Goal: Task Accomplishment & Management: Complete application form

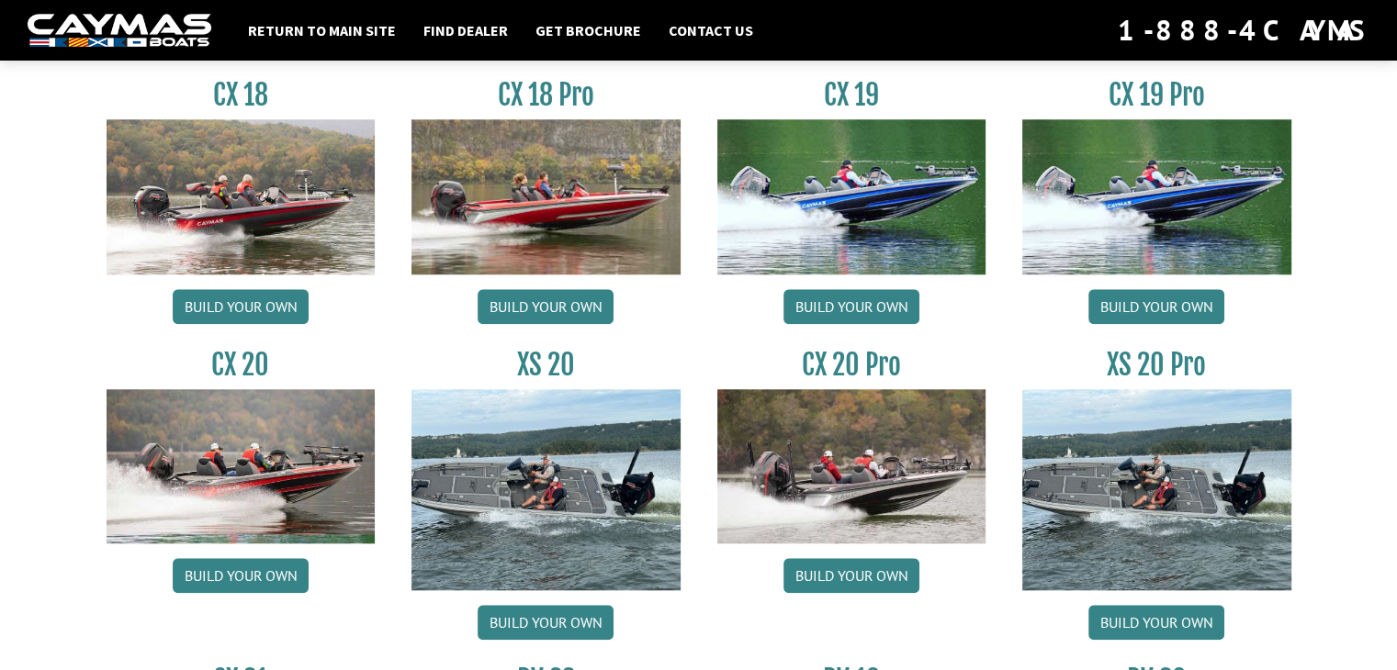
scroll to position [1561, 0]
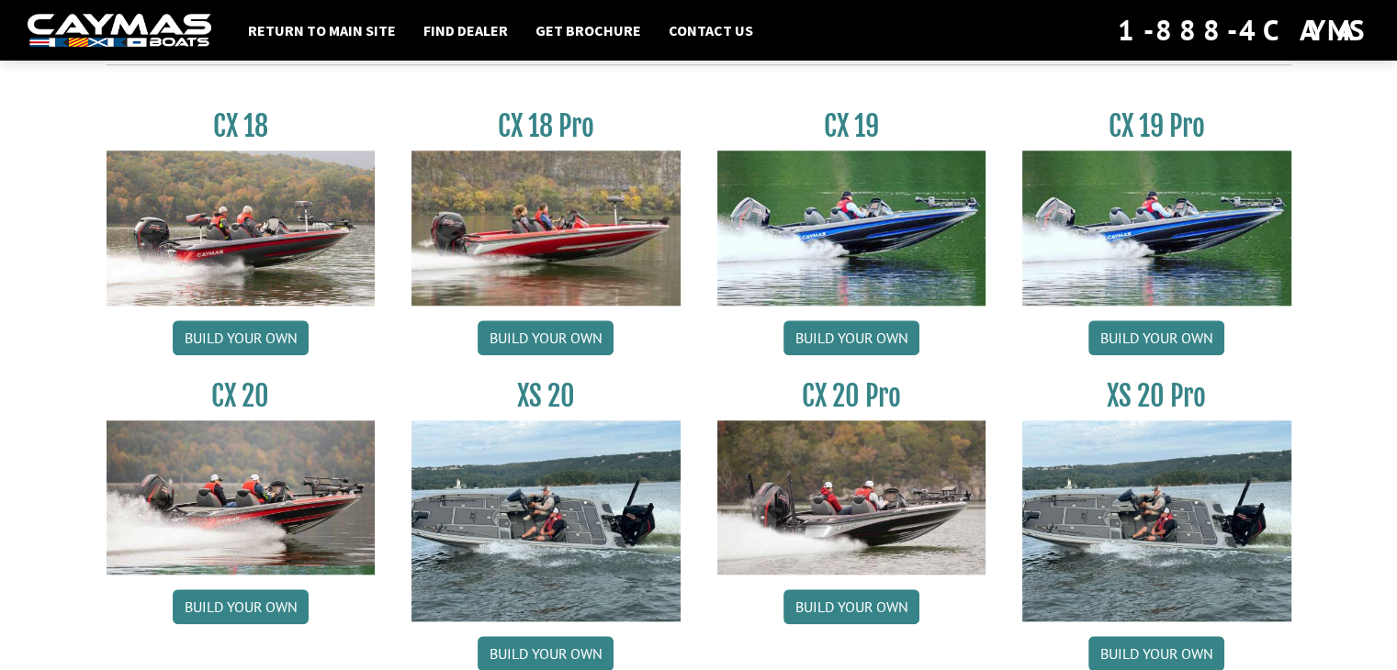
click at [269, 239] on img at bounding box center [241, 228] width 269 height 154
click at [272, 249] on img at bounding box center [241, 228] width 269 height 154
click at [242, 337] on link "Build your own" at bounding box center [241, 338] width 136 height 35
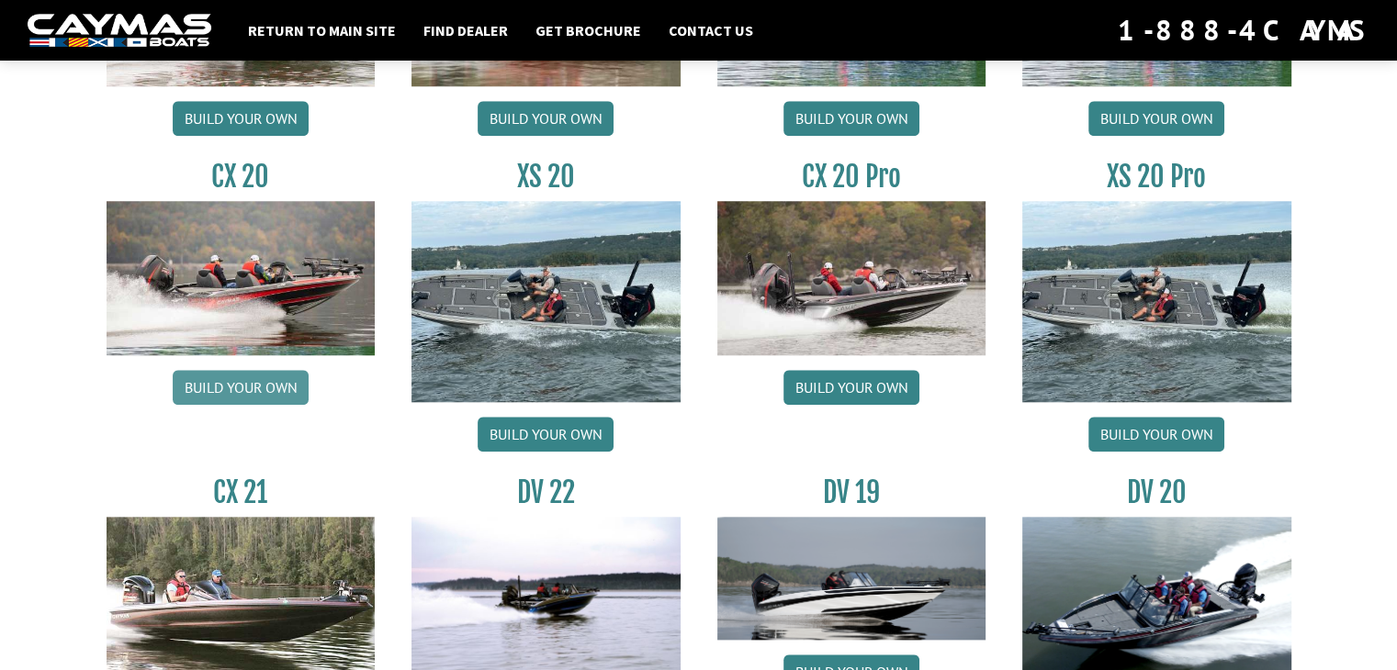
scroll to position [1837, 0]
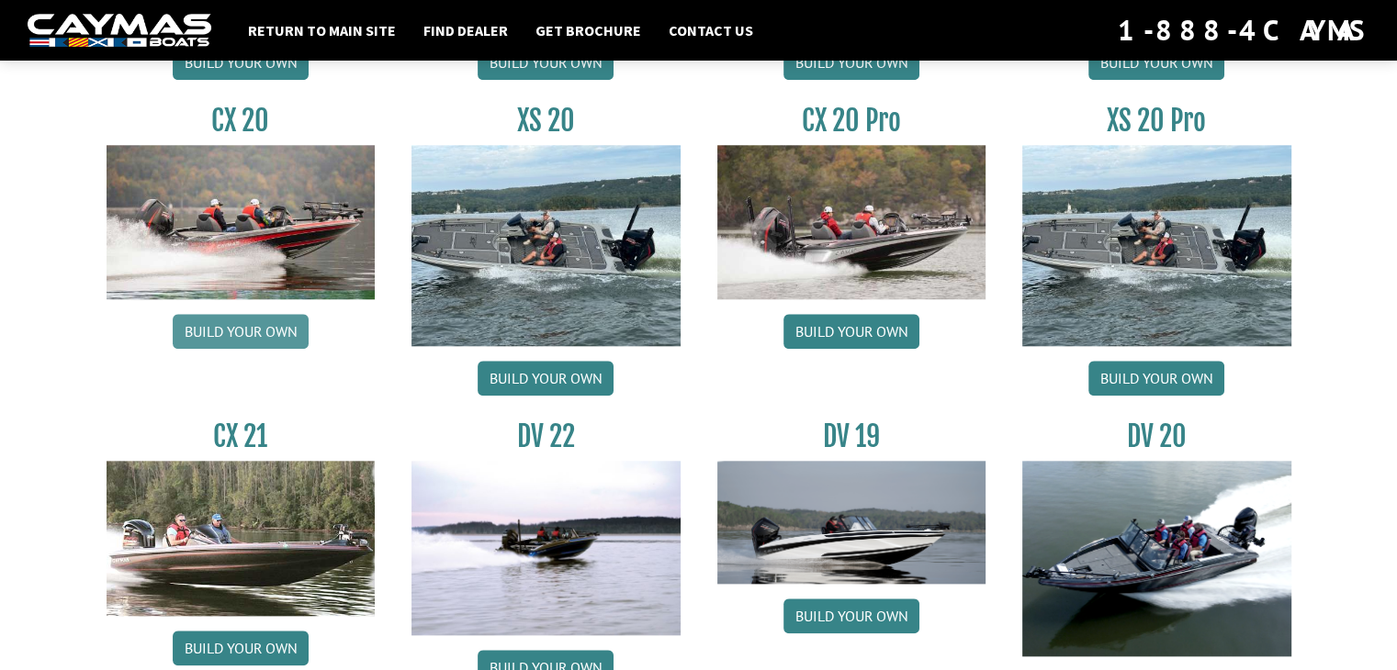
click at [242, 340] on link "Build your own" at bounding box center [241, 331] width 136 height 35
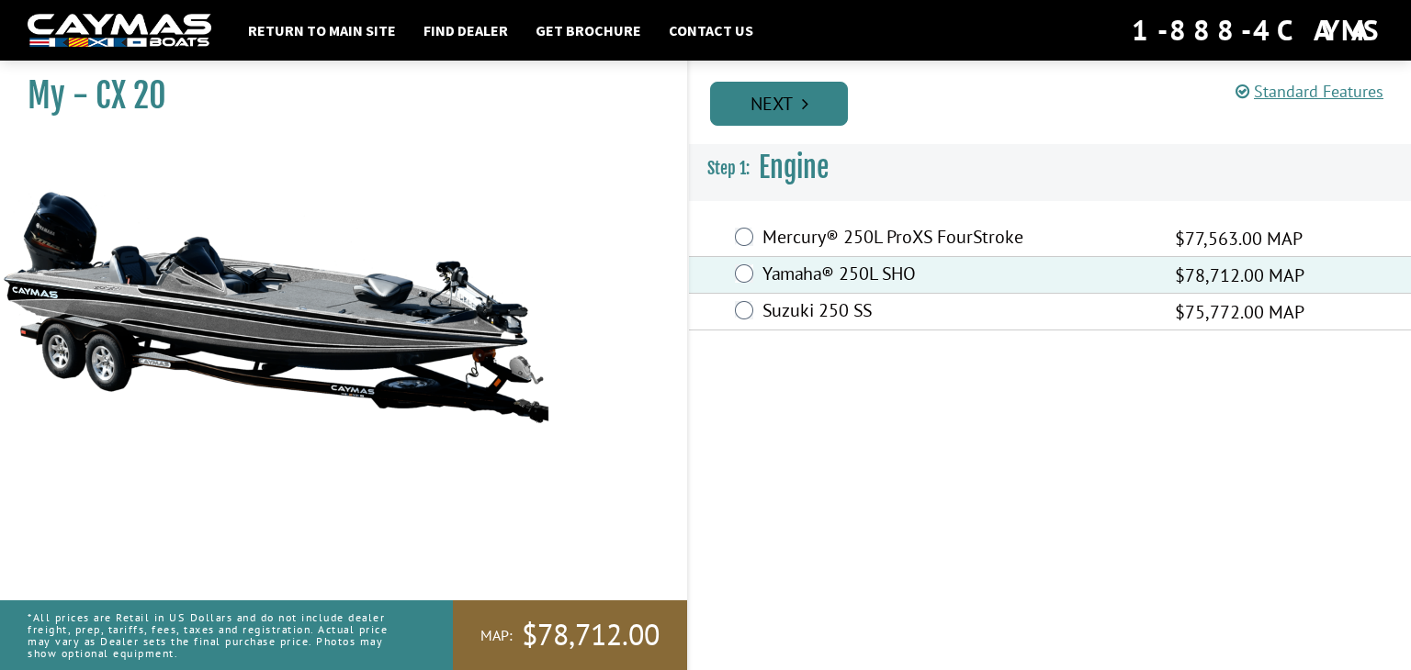
click at [785, 107] on link "Next" at bounding box center [779, 104] width 138 height 44
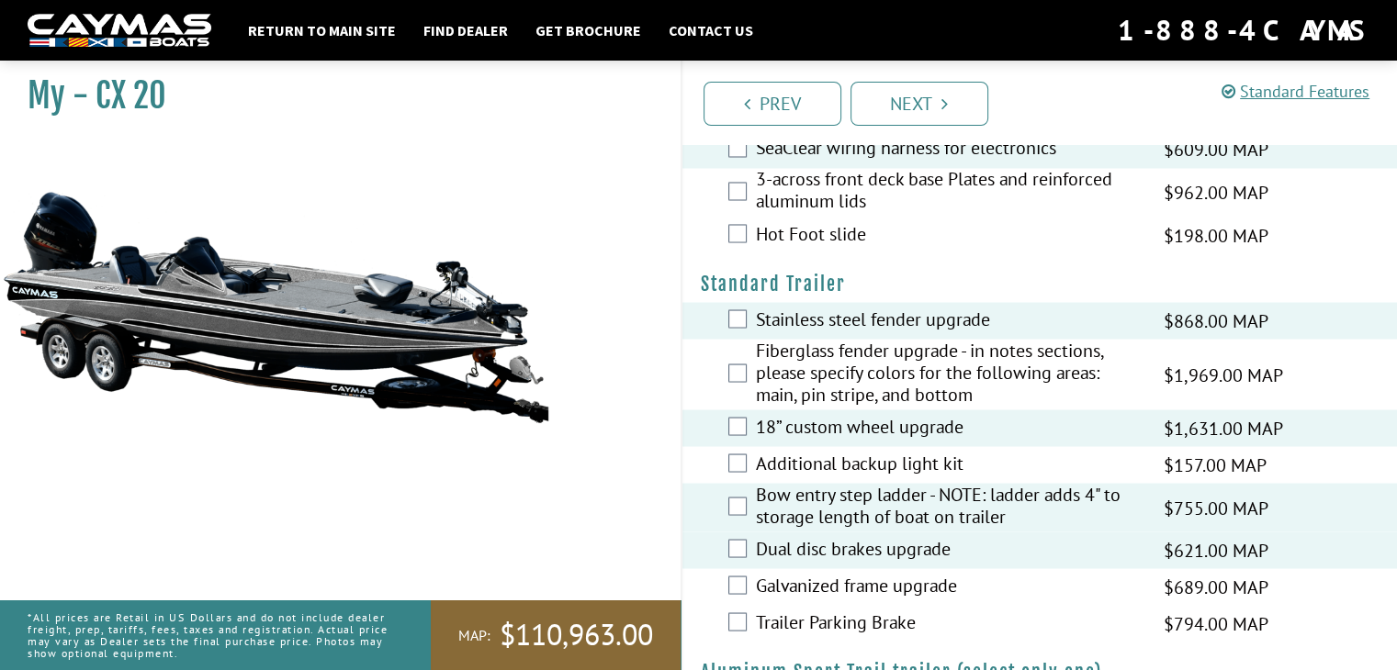
scroll to position [3312, 0]
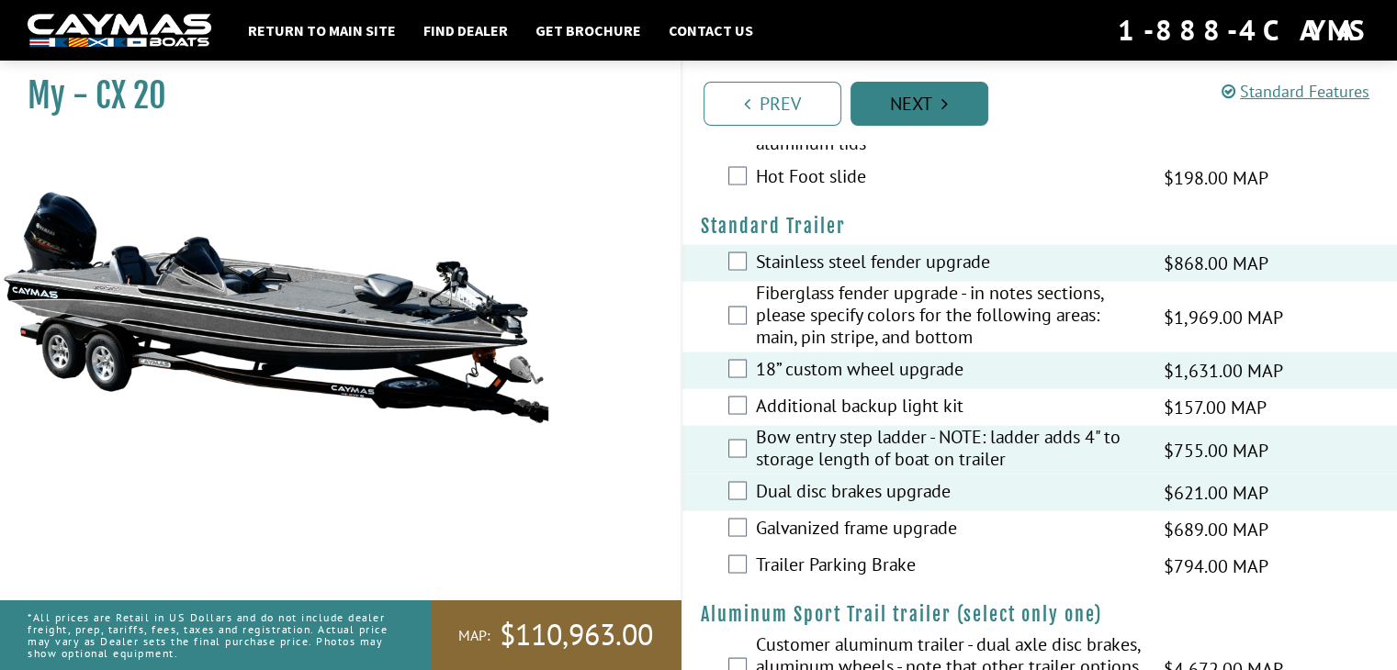
click at [905, 102] on link "Next" at bounding box center [920, 104] width 138 height 44
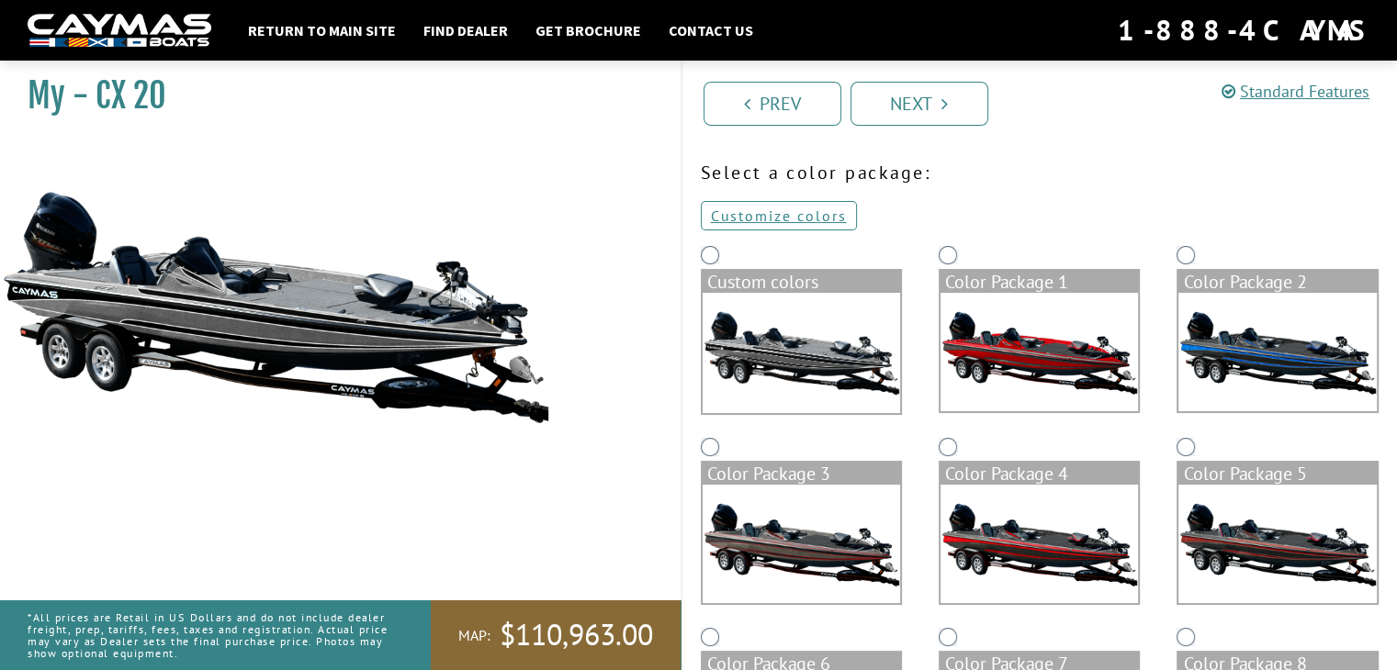
scroll to position [92, 0]
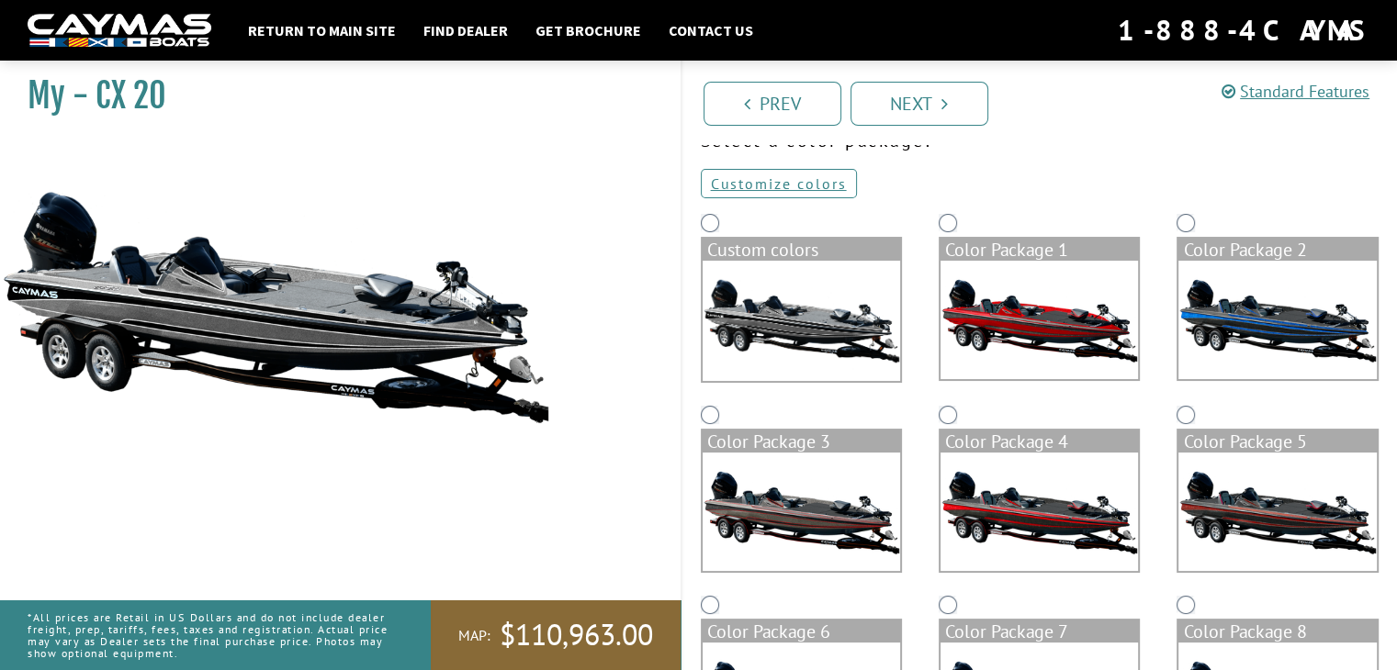
click at [772, 518] on img at bounding box center [801, 512] width 197 height 118
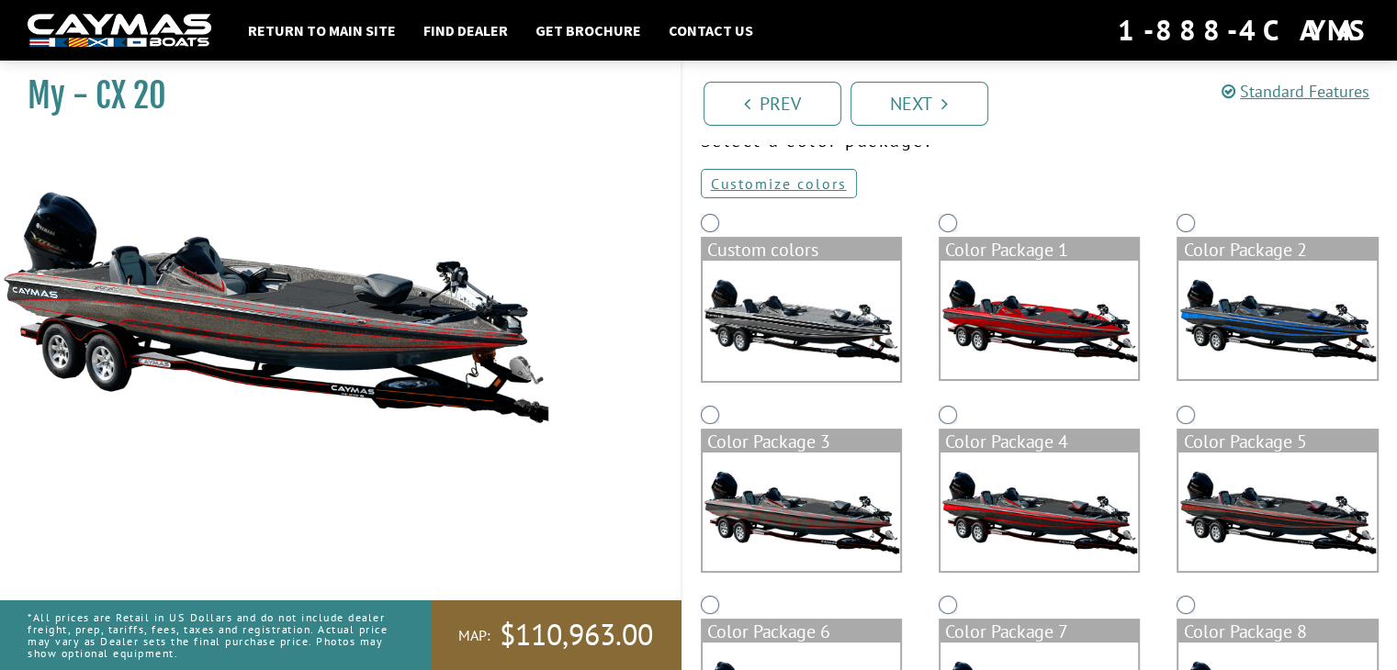
click at [1254, 515] on img at bounding box center [1276, 512] width 197 height 118
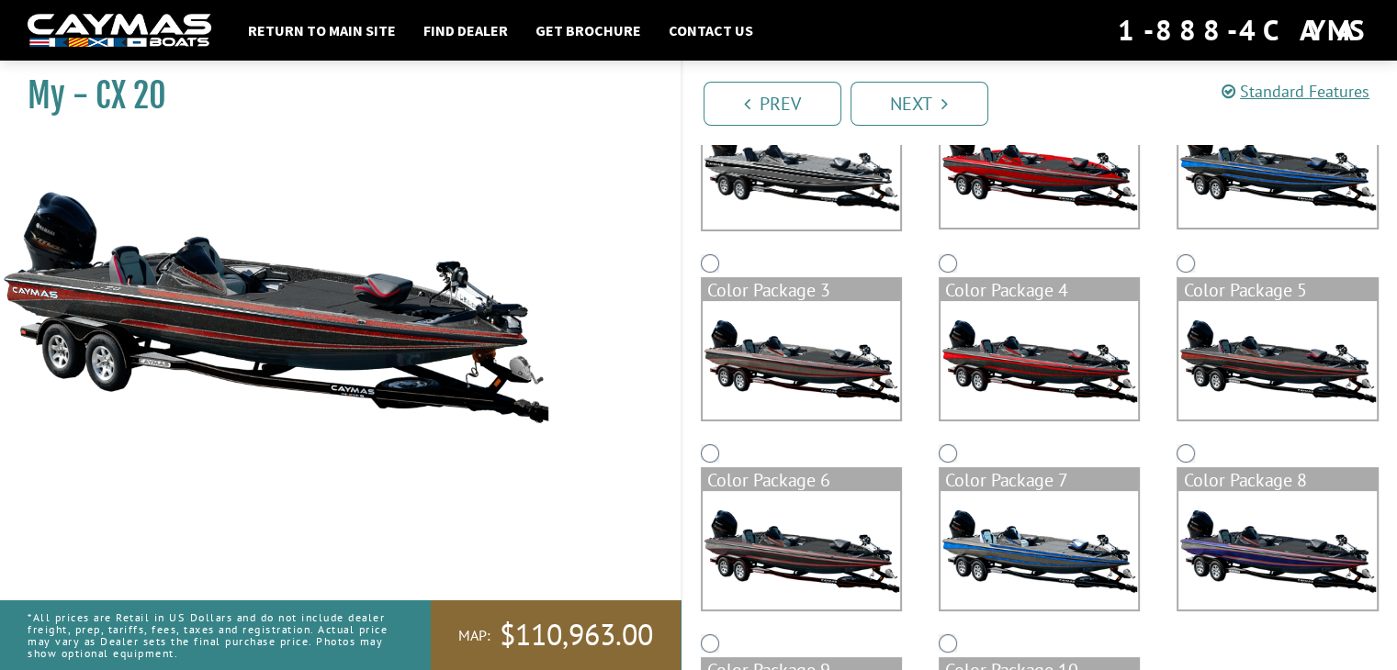
scroll to position [276, 0]
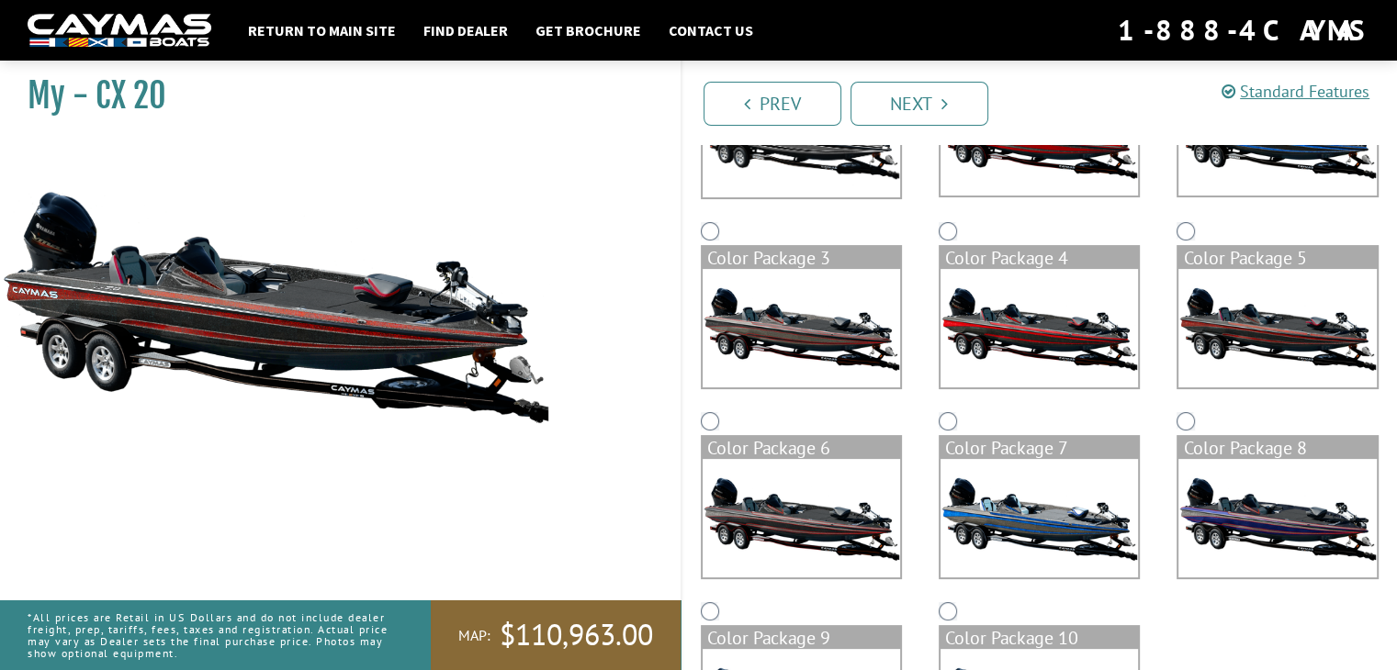
click at [784, 520] on img at bounding box center [801, 518] width 197 height 118
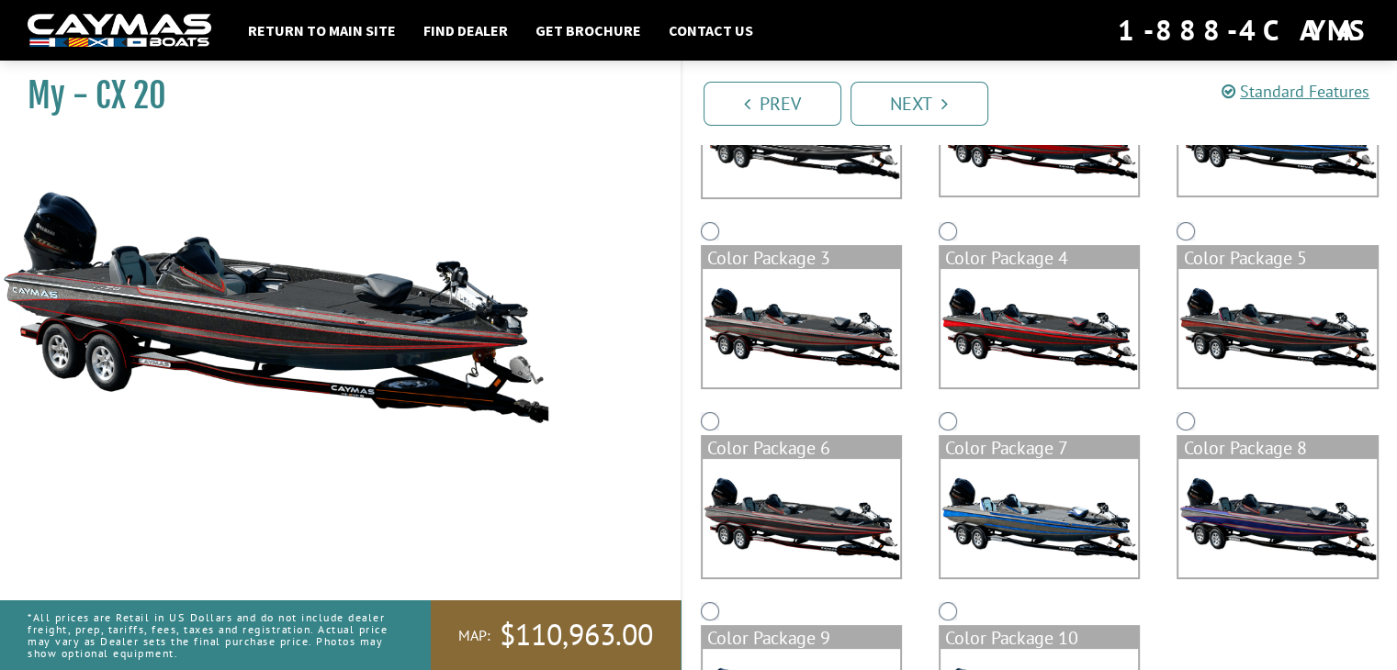
click at [1008, 522] on img at bounding box center [1039, 518] width 197 height 118
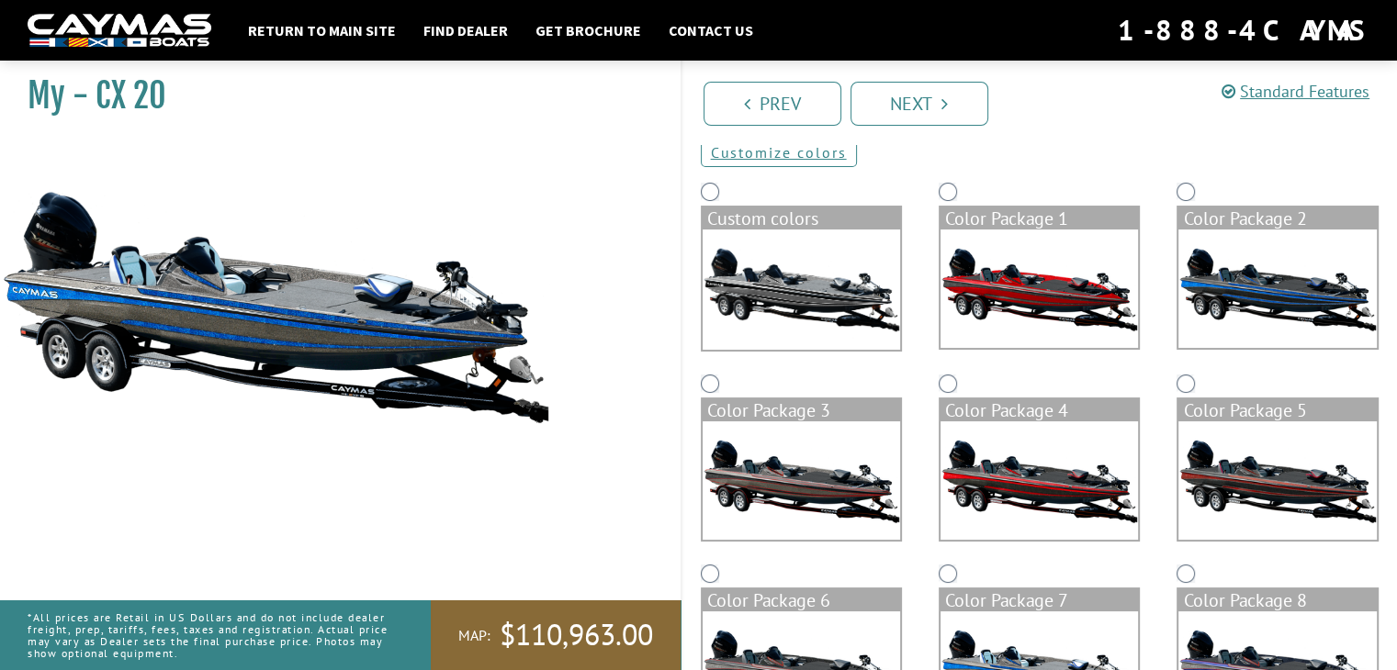
scroll to position [92, 0]
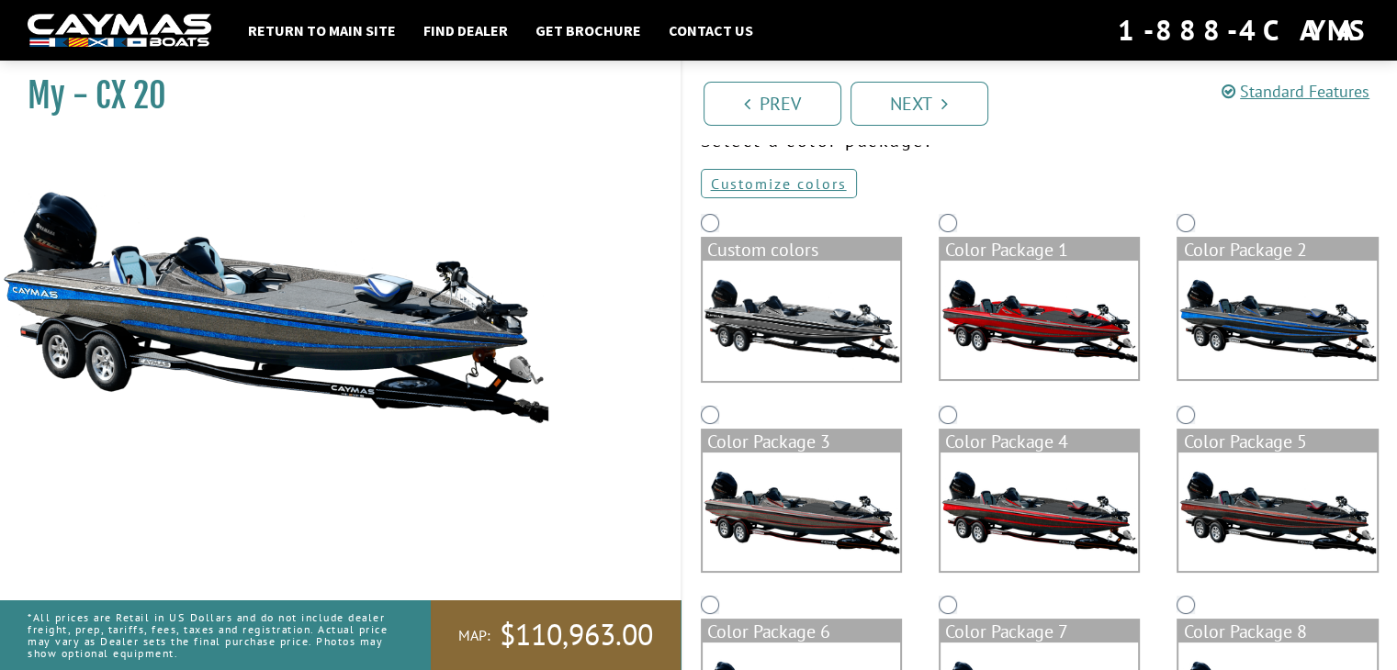
click at [833, 323] on img at bounding box center [801, 321] width 197 height 120
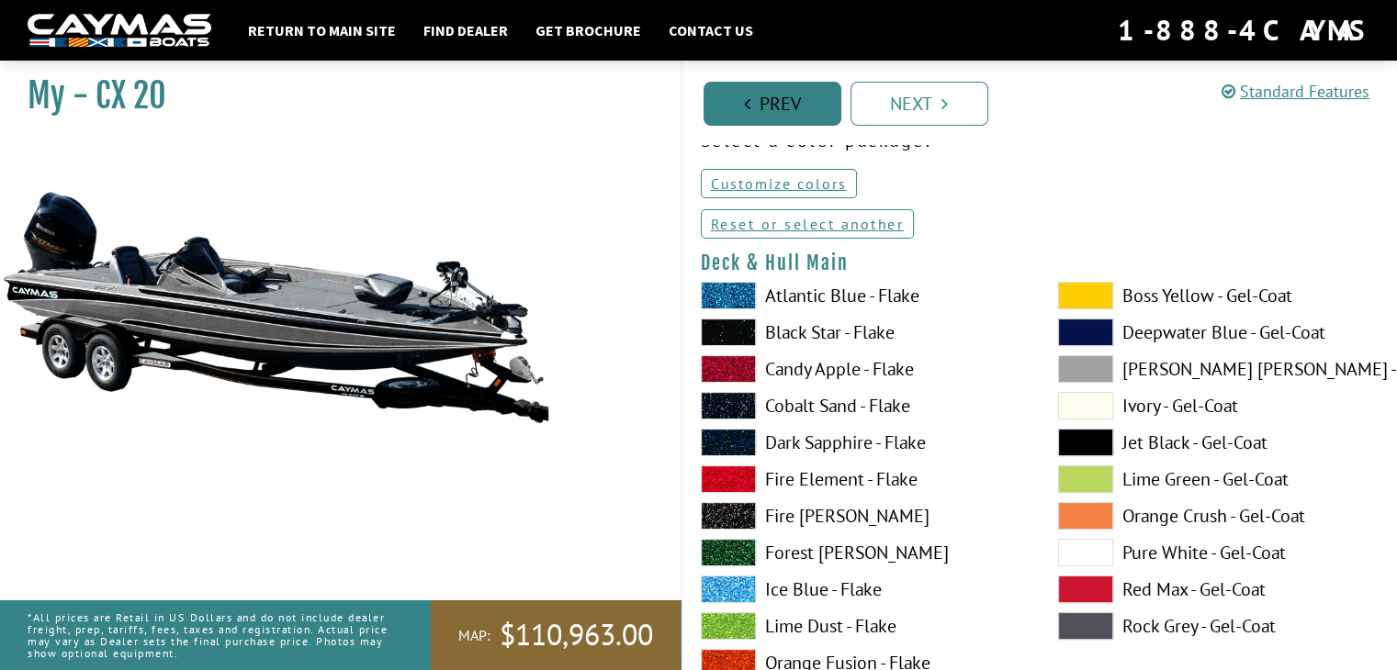
click at [745, 108] on icon "Pagination" at bounding box center [747, 104] width 6 height 18
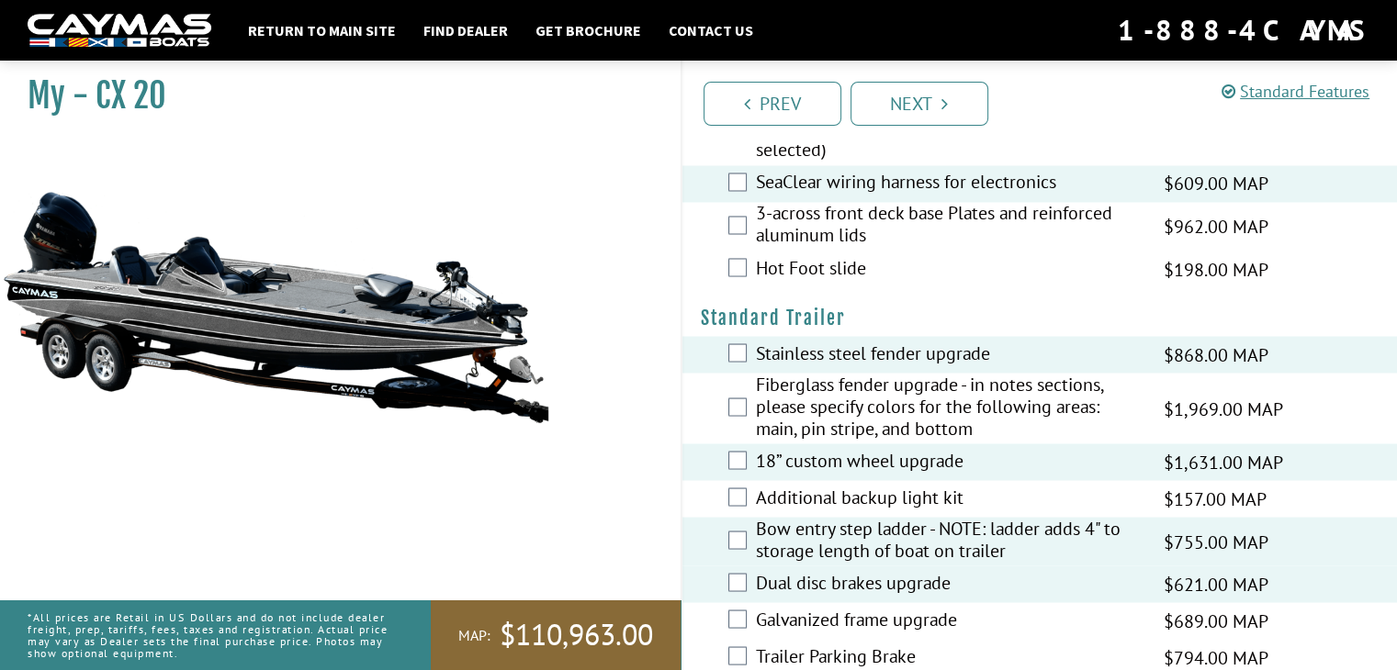
scroll to position [3312, 0]
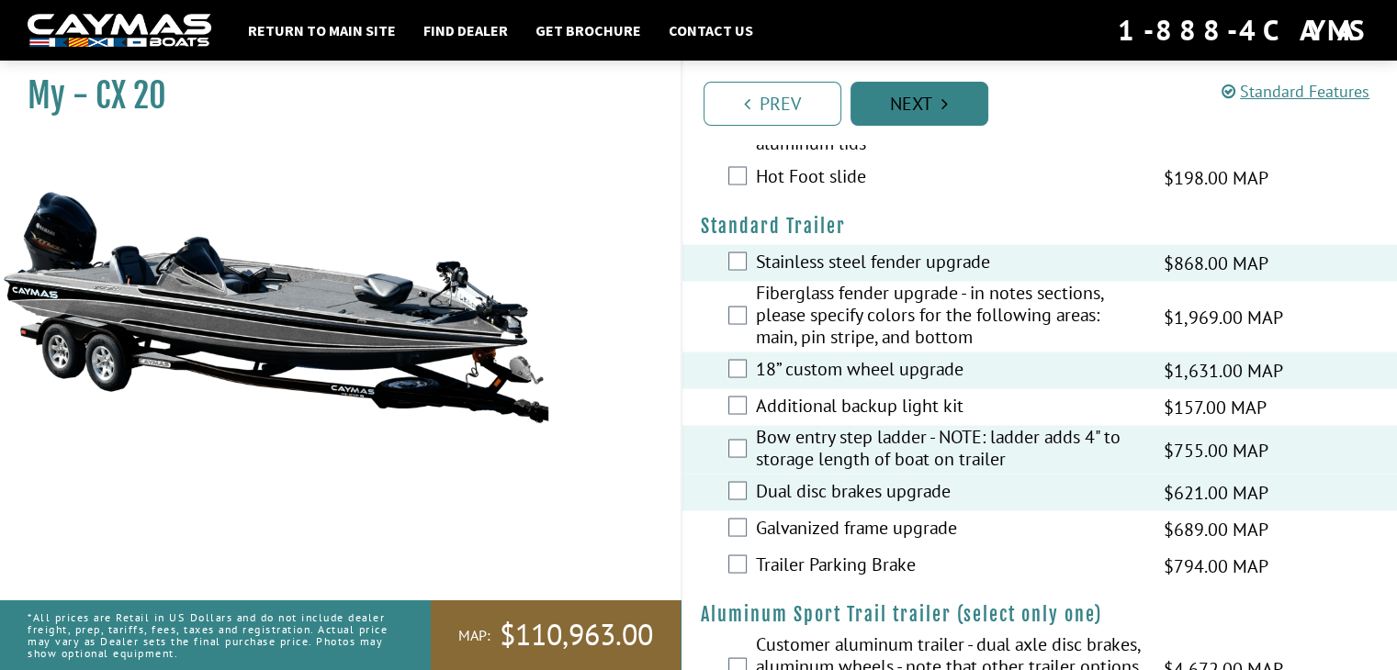
click at [917, 107] on link "Next" at bounding box center [920, 104] width 138 height 44
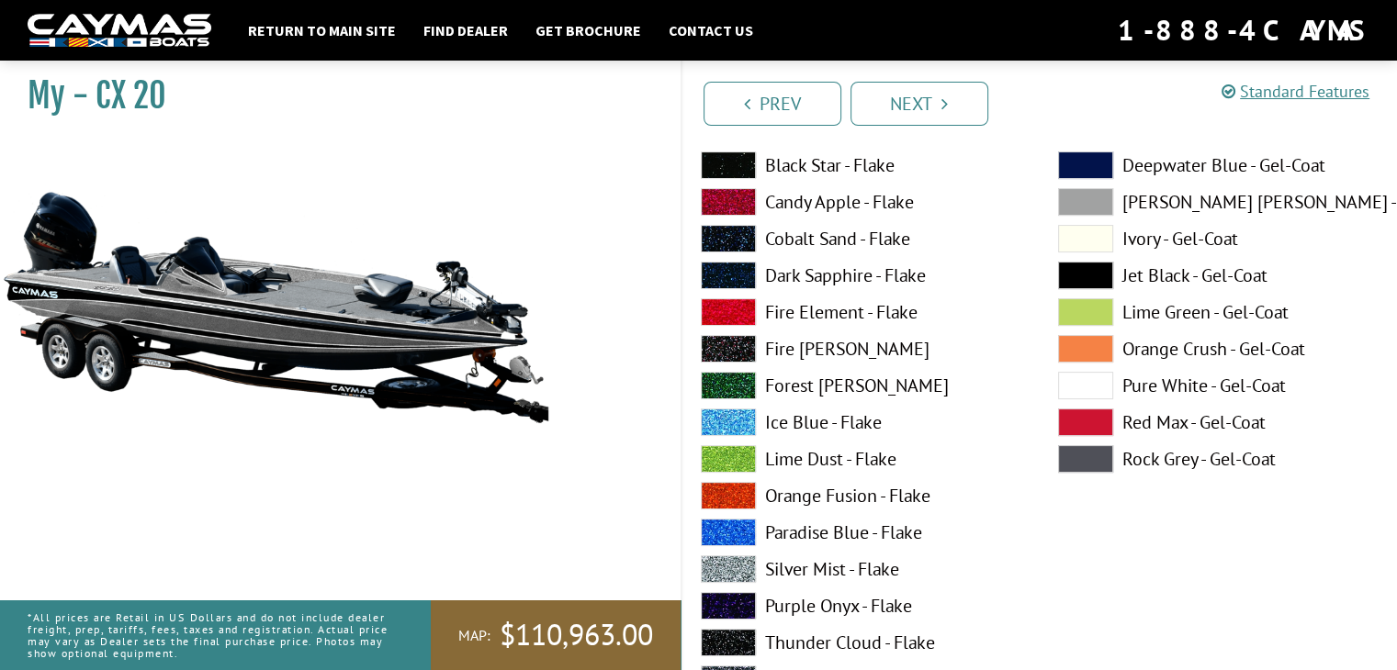
scroll to position [0, 0]
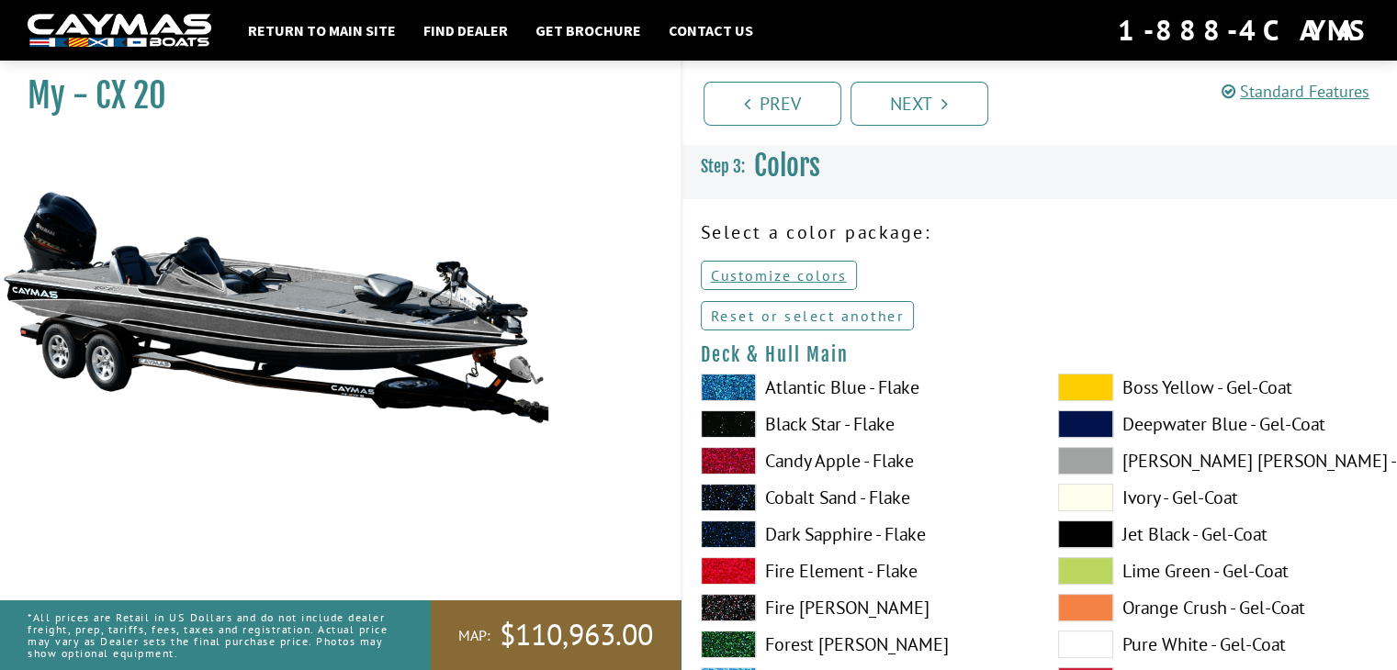
click at [802, 315] on link "Reset or select another" at bounding box center [808, 315] width 214 height 29
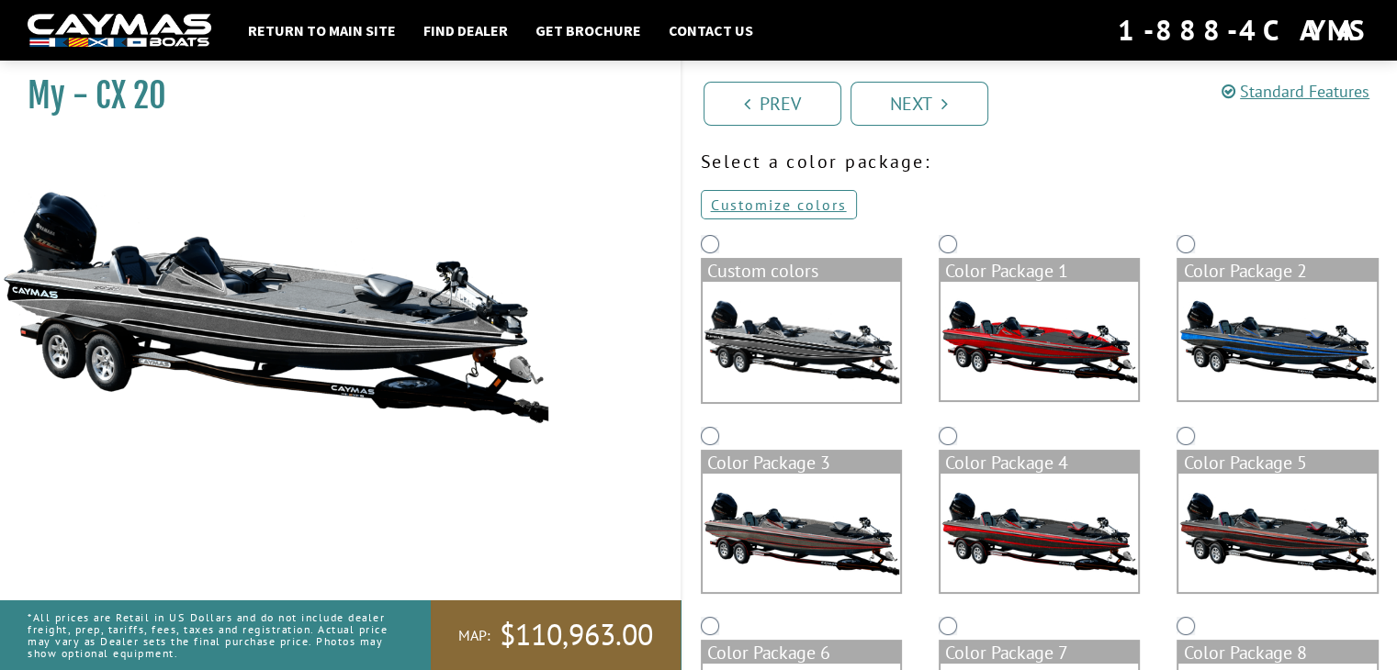
scroll to position [184, 0]
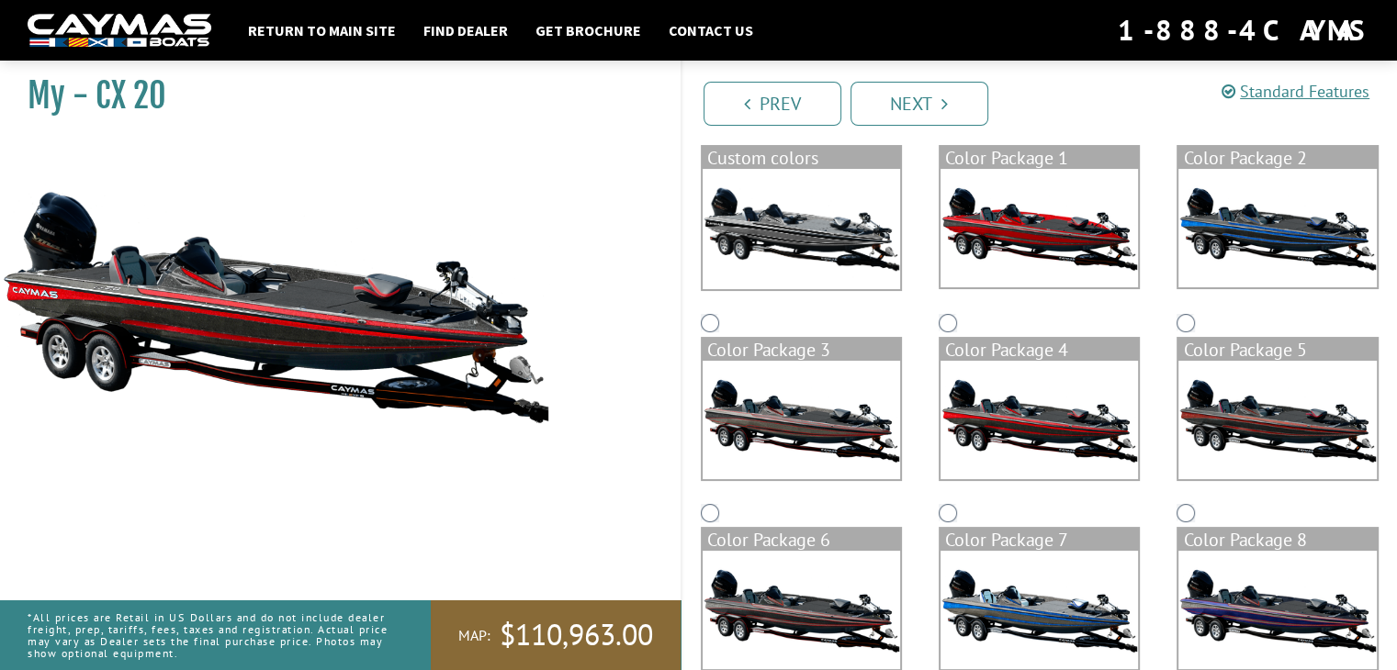
click at [1029, 230] on img at bounding box center [1039, 228] width 197 height 118
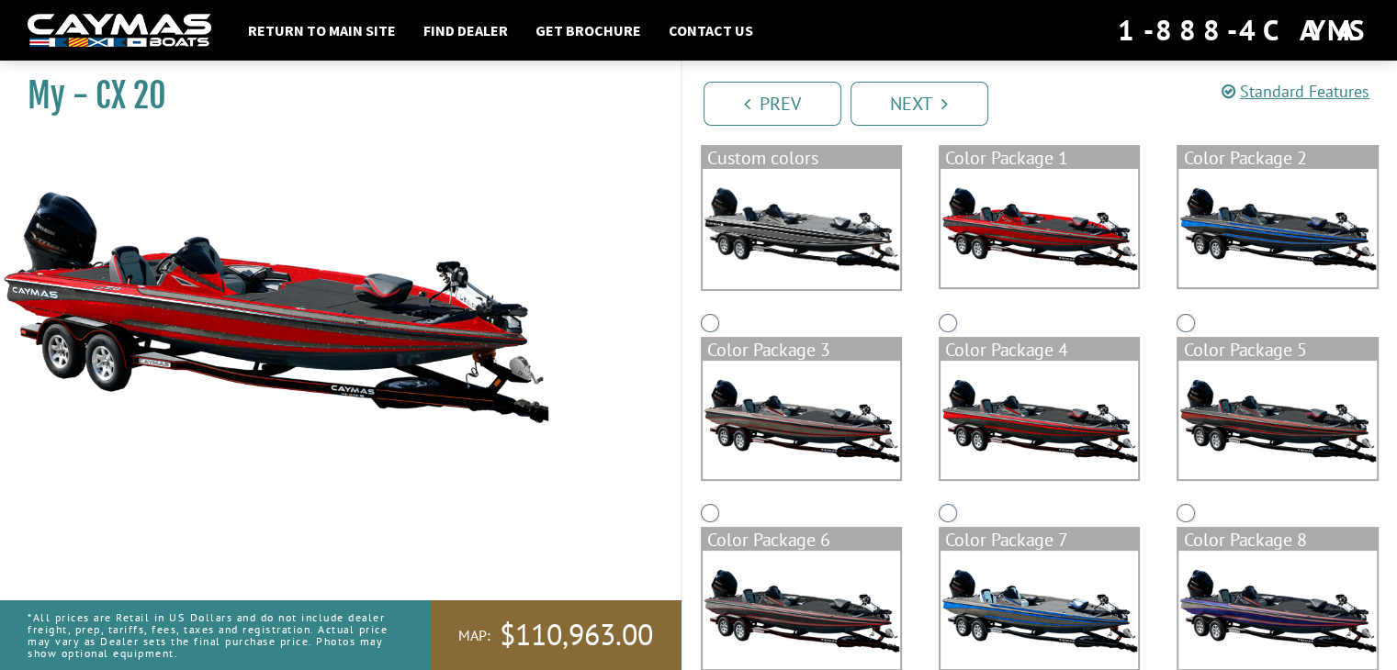
click at [1269, 426] on img at bounding box center [1276, 420] width 197 height 118
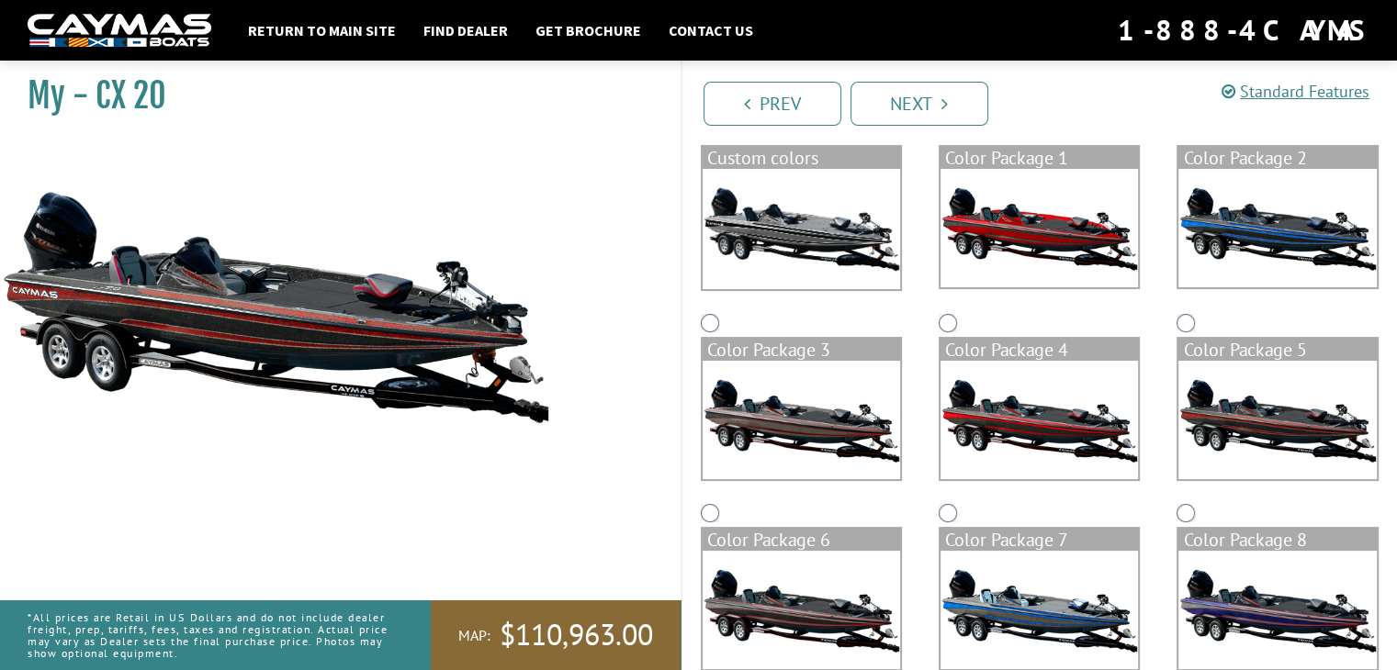
click at [240, 334] on img at bounding box center [275, 307] width 551 height 334
click at [241, 334] on img at bounding box center [275, 307] width 551 height 334
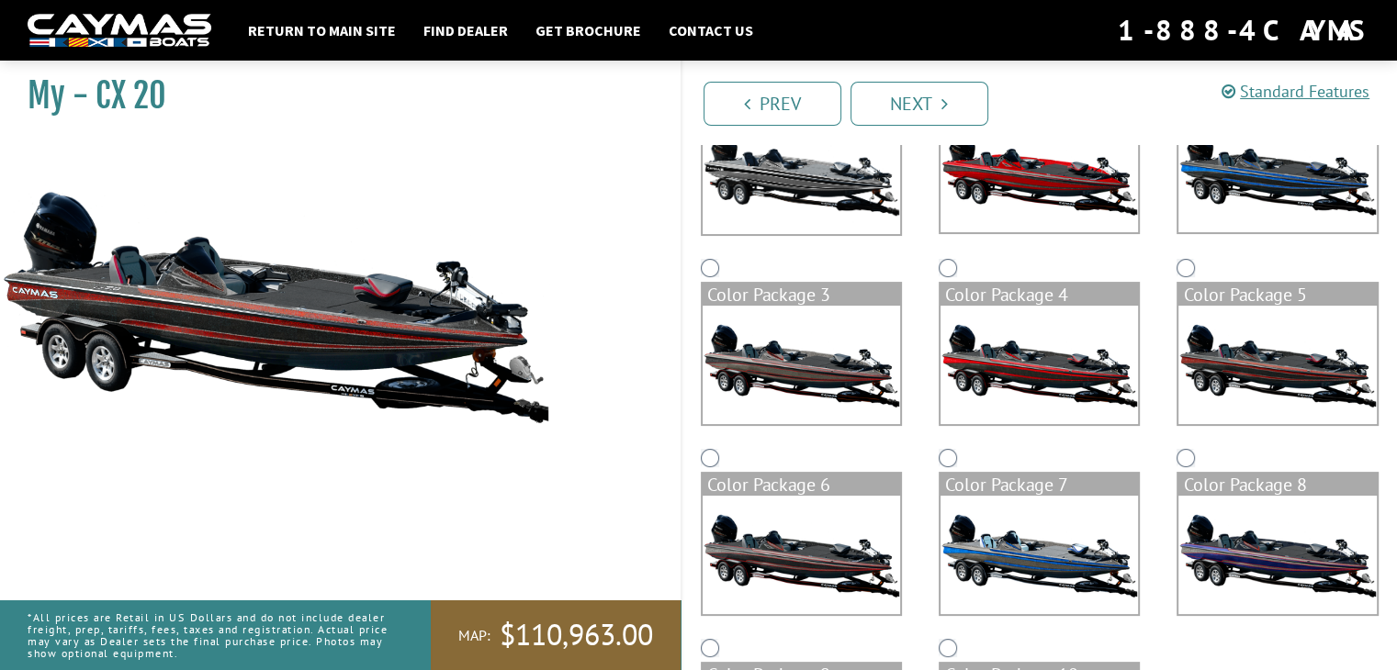
scroll to position [228, 0]
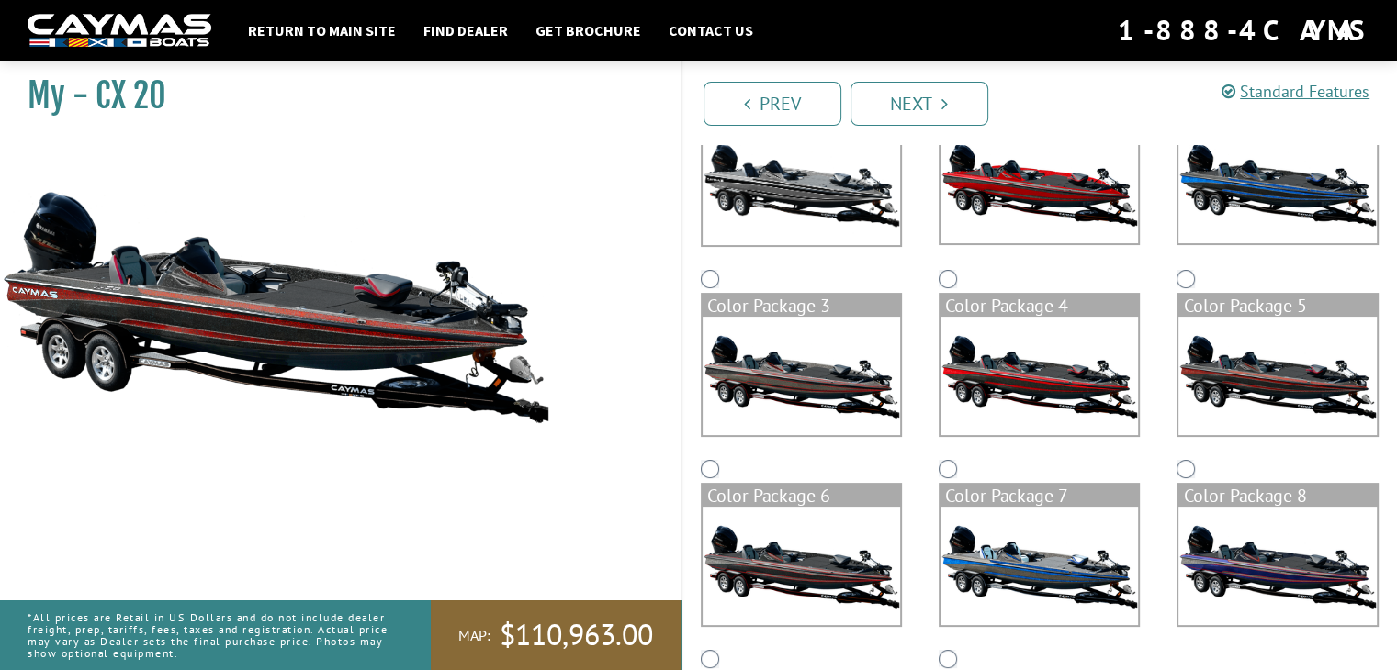
click at [918, 108] on link "Next" at bounding box center [920, 104] width 138 height 44
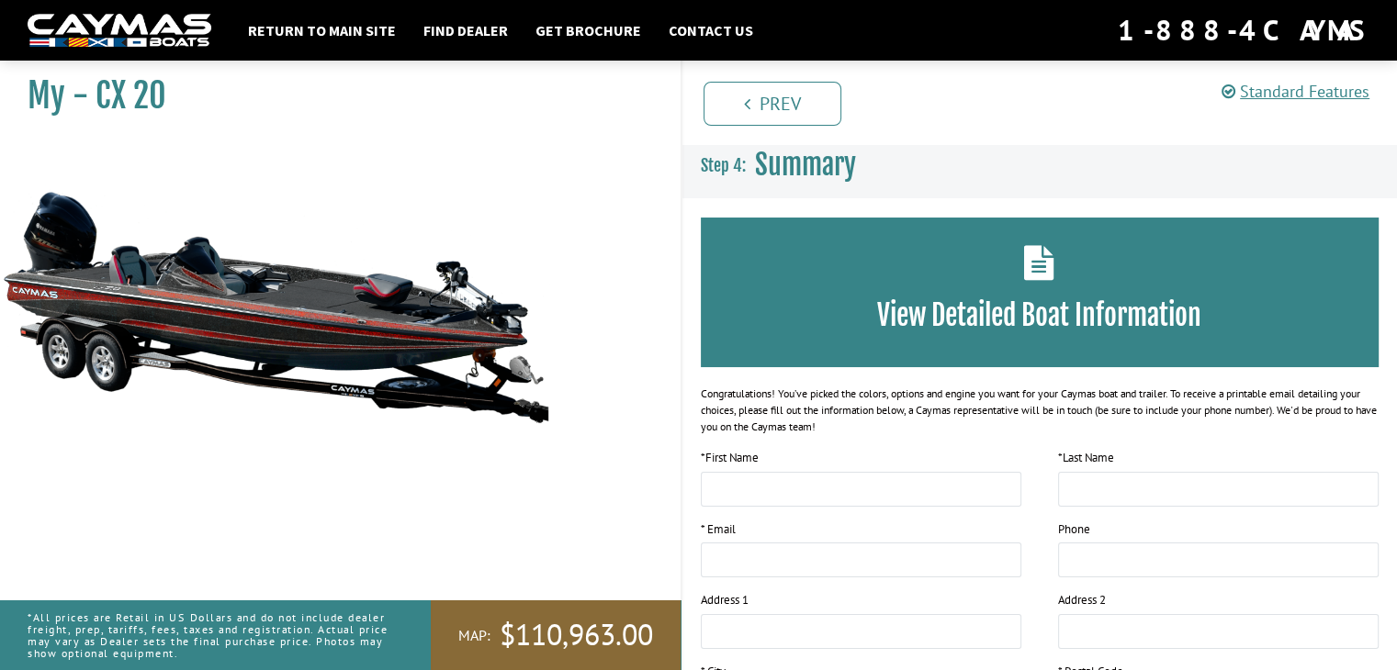
scroll to position [0, 0]
click at [742, 487] on input "text" at bounding box center [861, 489] width 321 height 35
click at [754, 482] on input "text" at bounding box center [861, 489] width 321 height 35
type input "*"
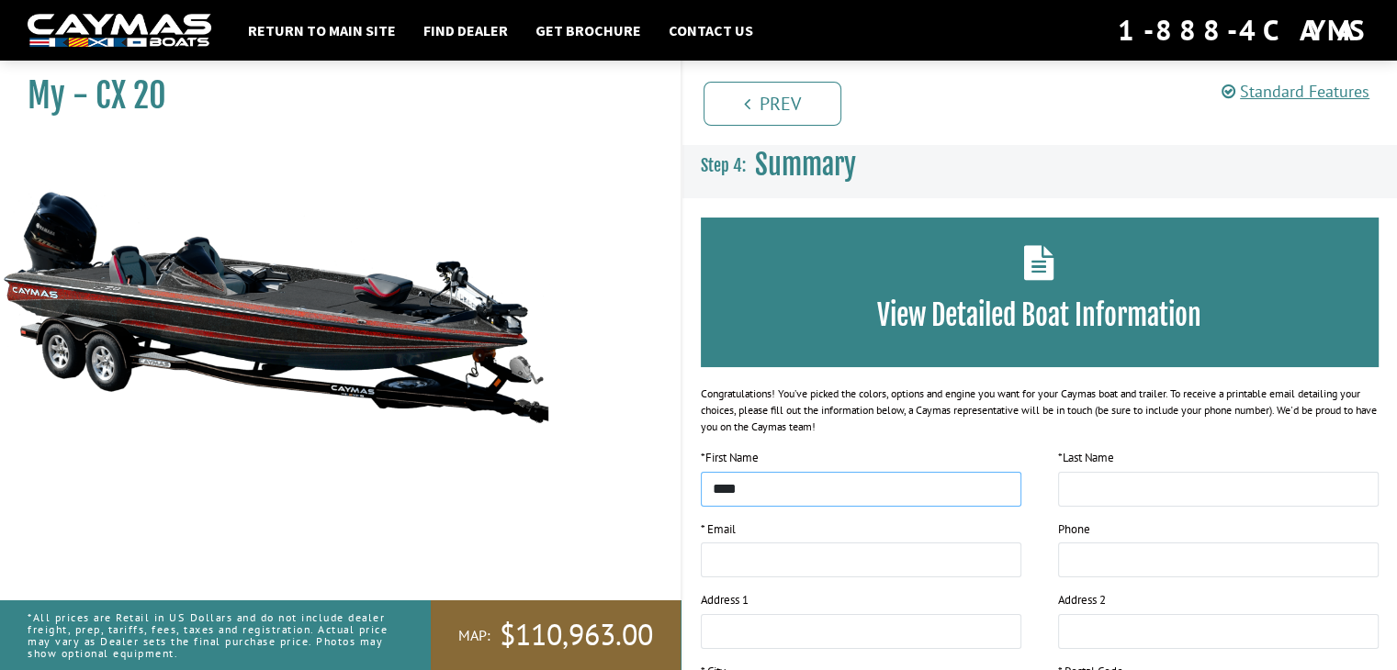
type input "****"
drag, startPoint x: 1073, startPoint y: 487, endPoint x: 1090, endPoint y: 498, distance: 20.6
click at [1074, 487] on input "text" at bounding box center [1218, 489] width 321 height 35
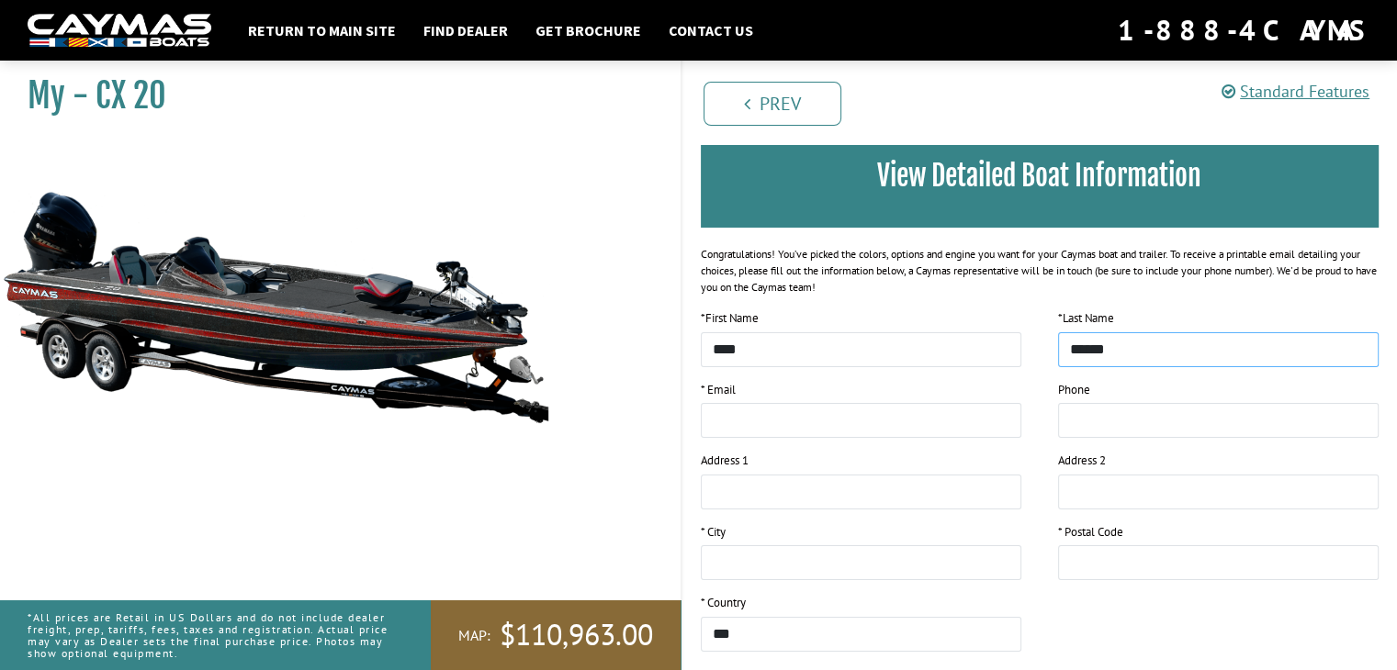
scroll to position [184, 0]
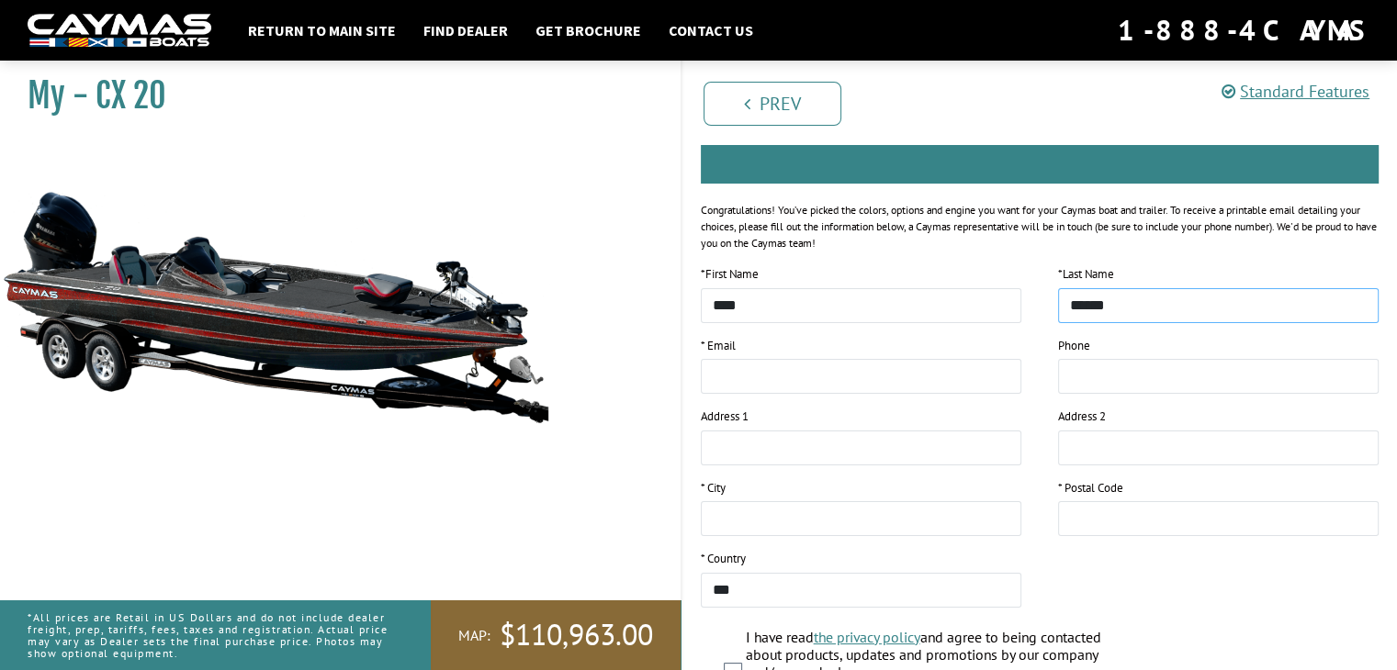
type input "******"
click at [752, 376] on input "email" at bounding box center [861, 376] width 321 height 35
type input "**********"
click at [755, 451] on input "text" at bounding box center [861, 448] width 321 height 35
type input "*"
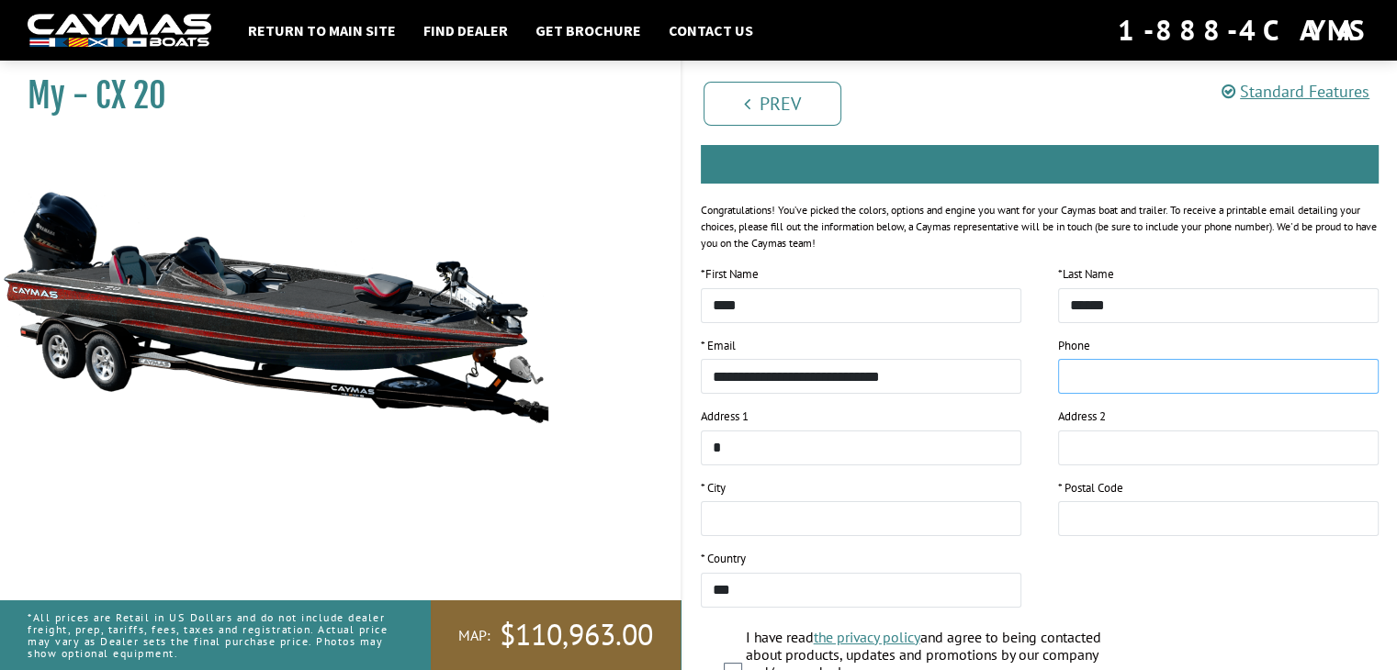
click at [1107, 368] on input "tel" at bounding box center [1218, 376] width 321 height 35
type input "**********"
click at [738, 440] on input "*" at bounding box center [861, 448] width 321 height 35
type input "**********"
click at [715, 521] on input "text" at bounding box center [861, 518] width 321 height 35
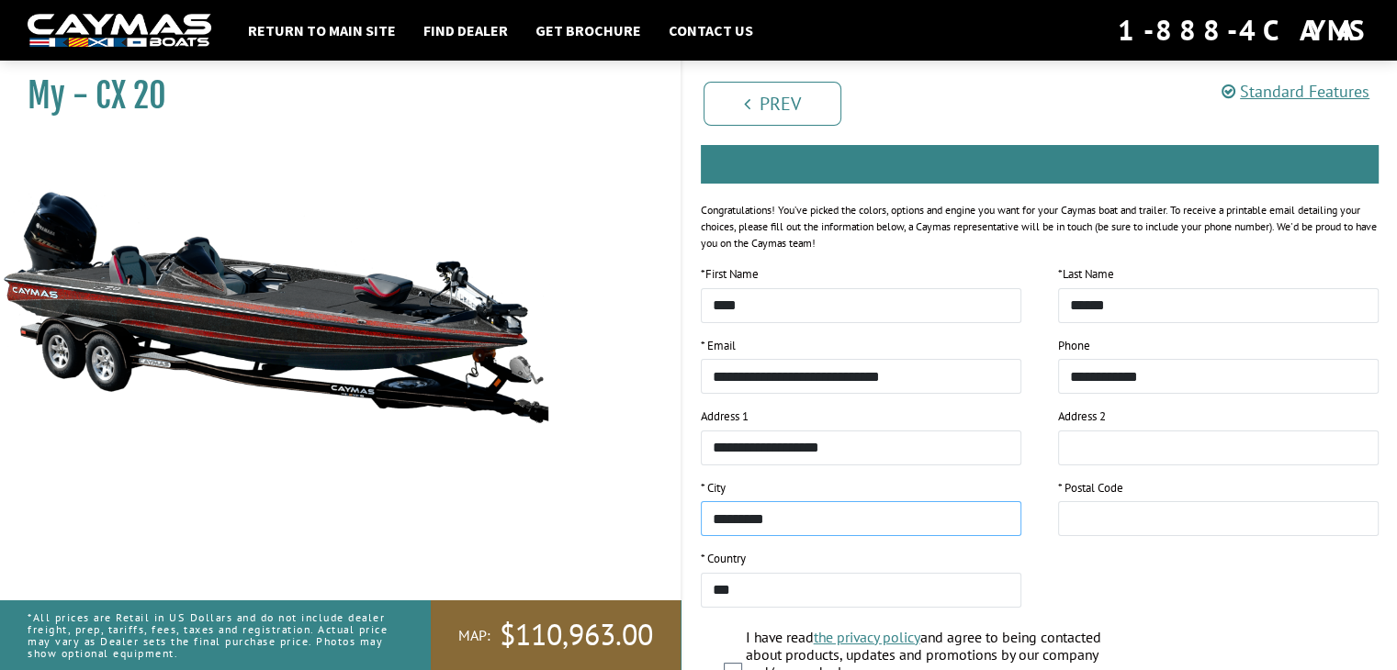
type input "*********"
click at [1093, 513] on input "text" at bounding box center [1218, 518] width 321 height 35
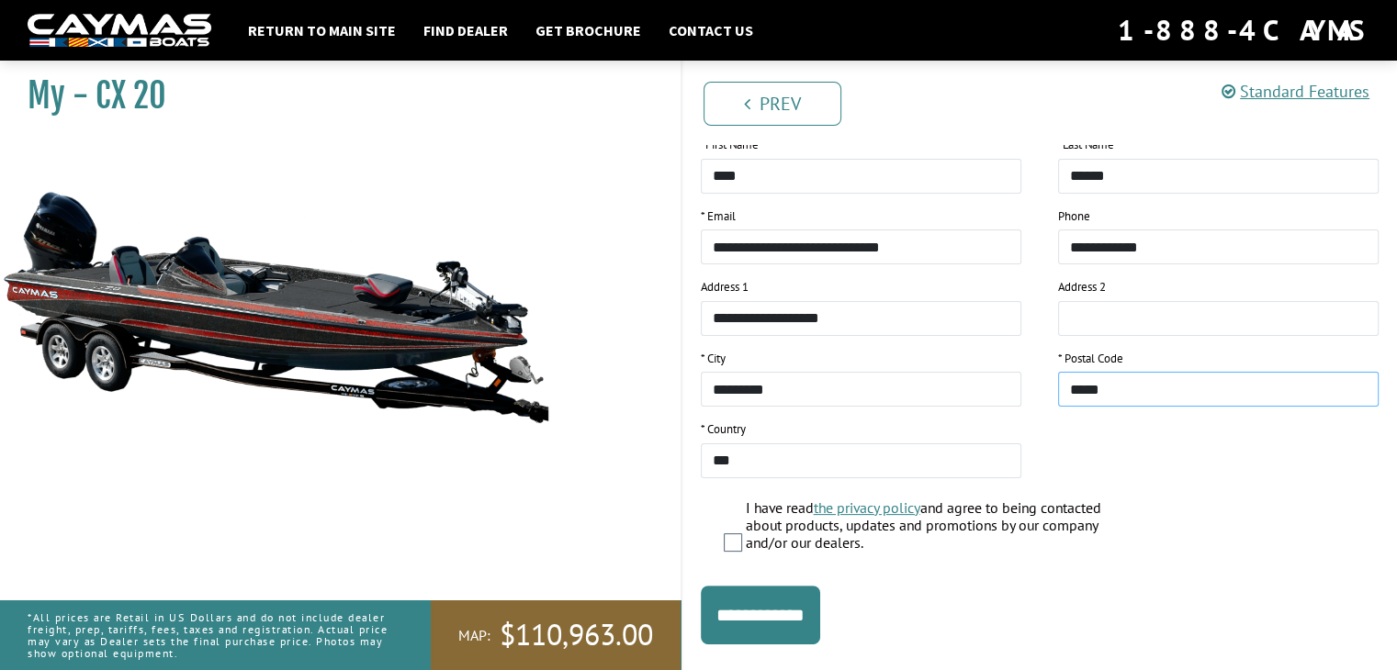
scroll to position [351, 0]
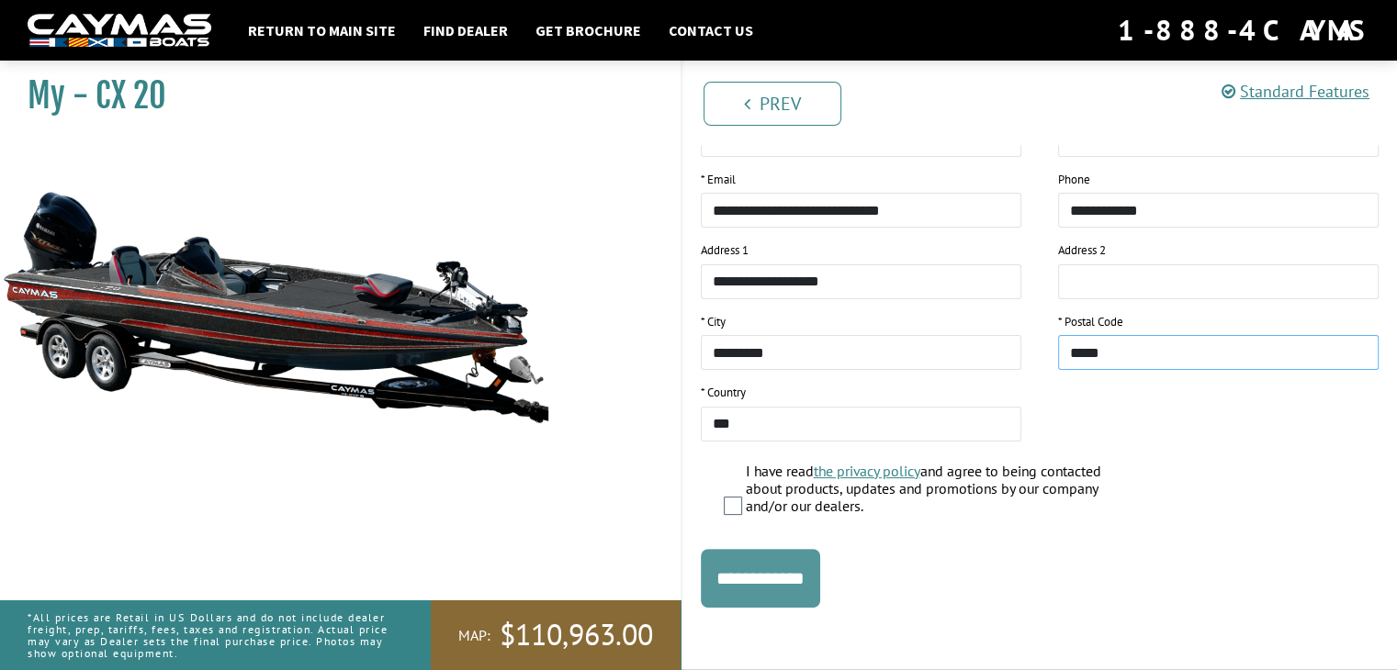
type input "*****"
click at [772, 580] on input "**********" at bounding box center [760, 578] width 119 height 59
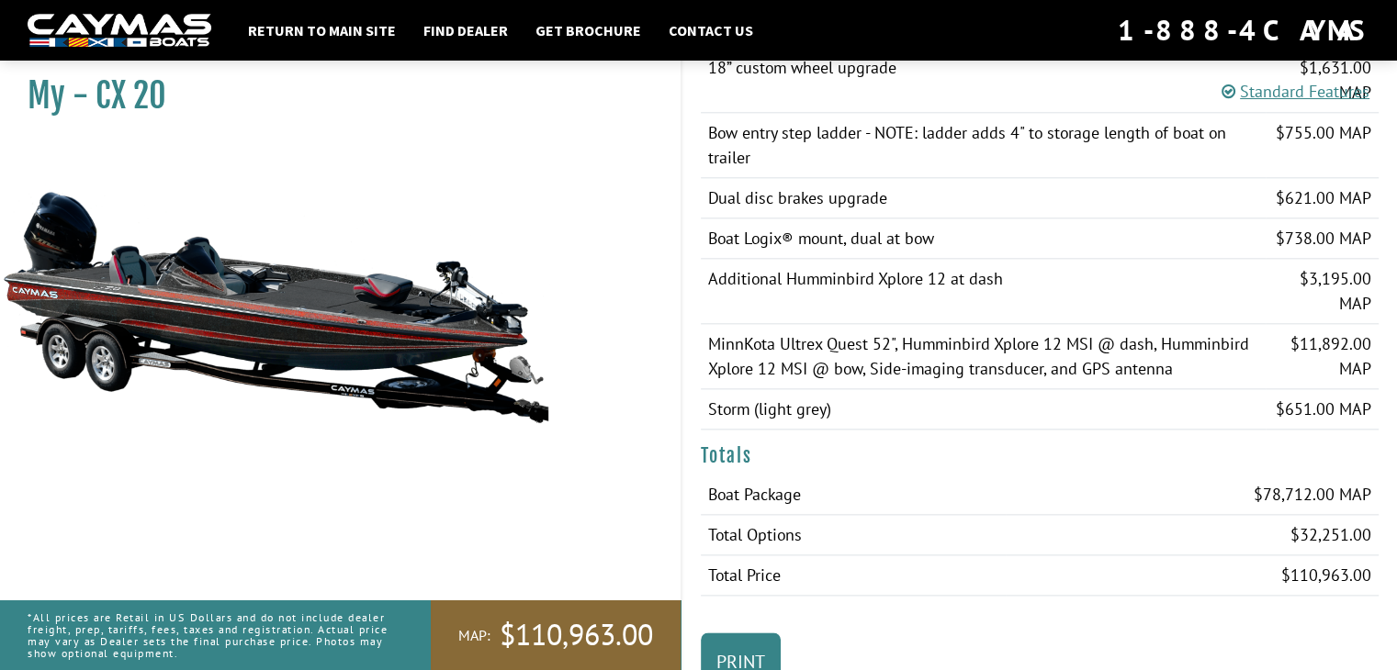
scroll to position [2110, 0]
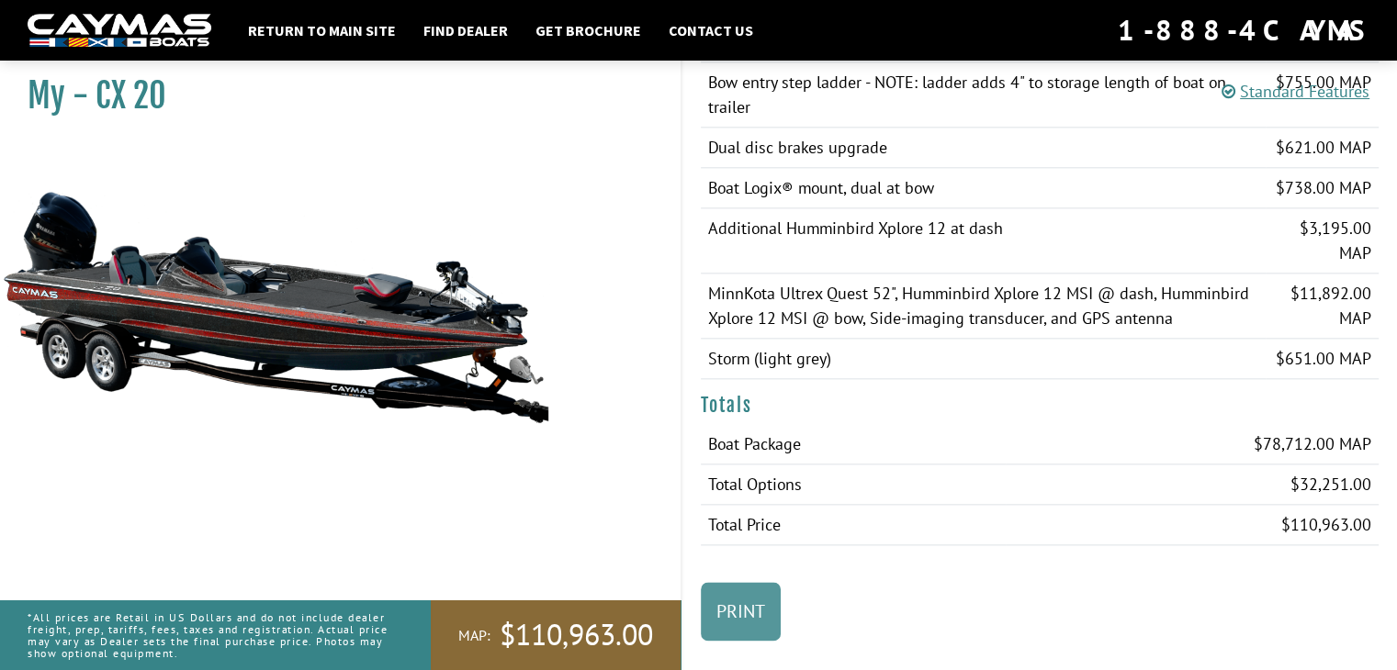
click at [741, 582] on link "Print" at bounding box center [741, 611] width 80 height 59
